Goal: Transaction & Acquisition: Book appointment/travel/reservation

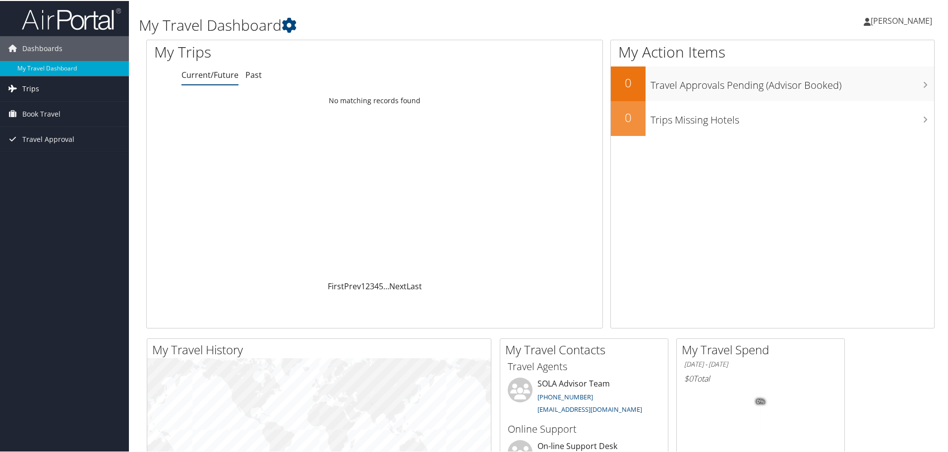
click at [26, 86] on span "Trips" at bounding box center [30, 87] width 17 height 25
click at [53, 106] on link "Current/Future Trips" at bounding box center [64, 107] width 129 height 15
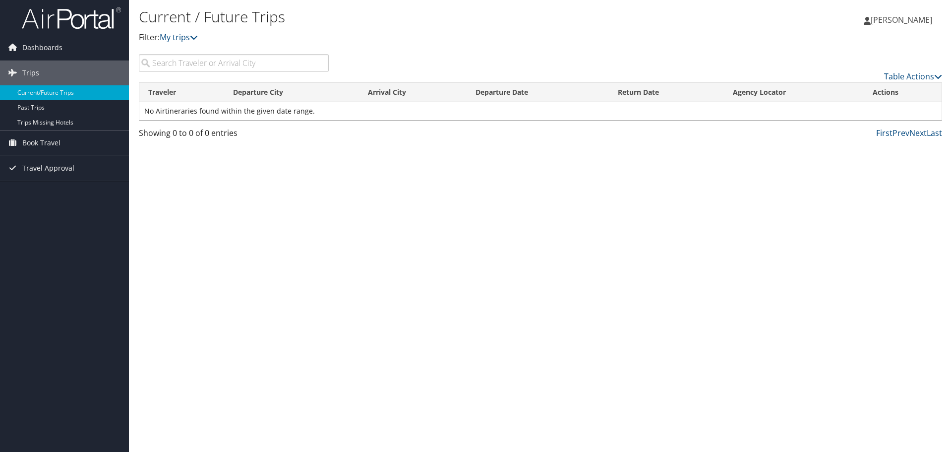
click at [215, 62] on input "search" at bounding box center [234, 63] width 190 height 18
click at [186, 39] on link "My trips" at bounding box center [179, 37] width 38 height 11
click at [198, 66] on input "search" at bounding box center [234, 63] width 190 height 18
type input "san diego"
click at [47, 48] on span "Dashboards" at bounding box center [42, 47] width 40 height 25
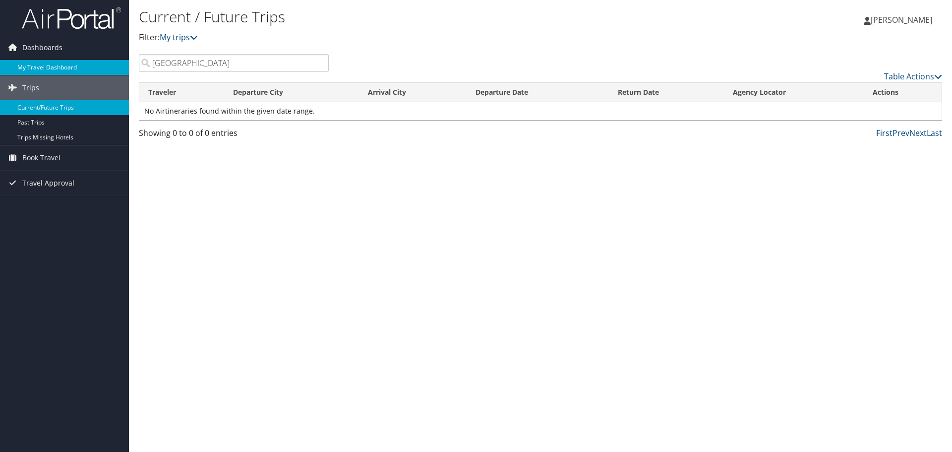
click at [67, 65] on link "My Travel Dashboard" at bounding box center [64, 67] width 129 height 15
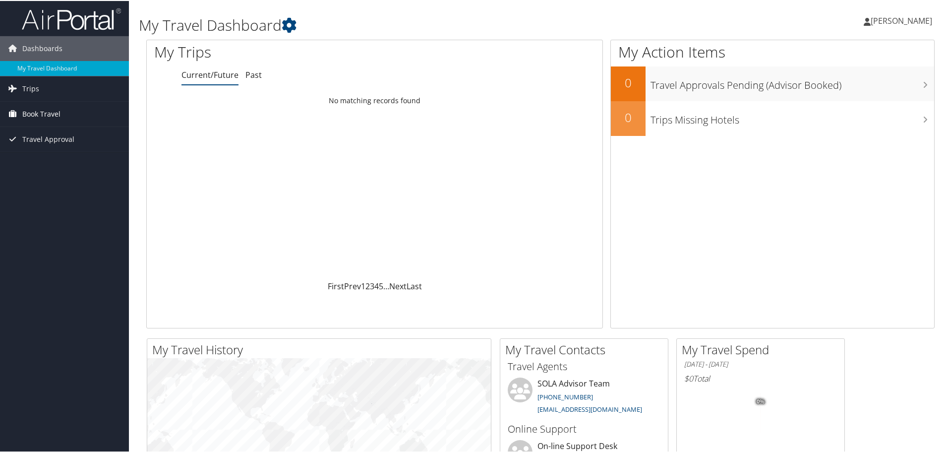
click at [73, 109] on link "Book Travel" at bounding box center [64, 113] width 129 height 25
click at [512, 194] on div "Loading... No matching records found" at bounding box center [375, 185] width 456 height 188
click at [50, 44] on span "Dashboards" at bounding box center [42, 47] width 40 height 25
click at [53, 12] on img at bounding box center [71, 17] width 99 height 23
click at [62, 117] on link "Book Travel" at bounding box center [64, 113] width 129 height 25
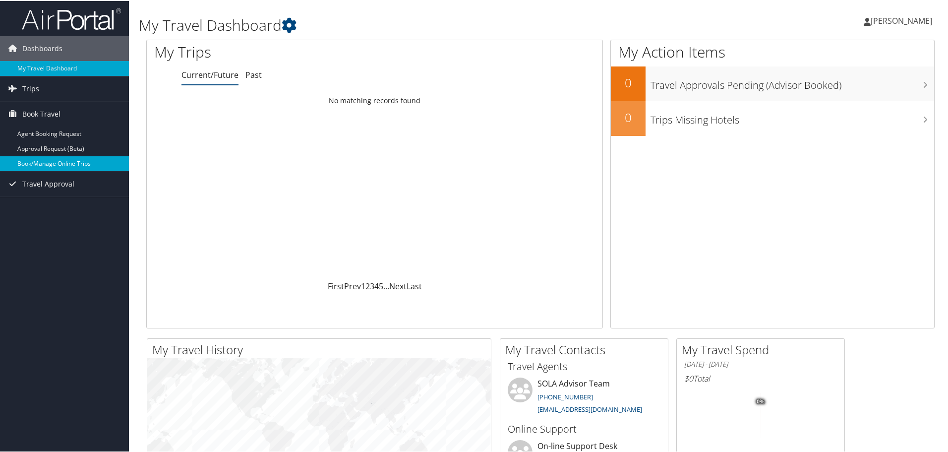
click at [60, 164] on link "Book/Manage Online Trips" at bounding box center [64, 162] width 129 height 15
